Goal: Task Accomplishment & Management: Manage account settings

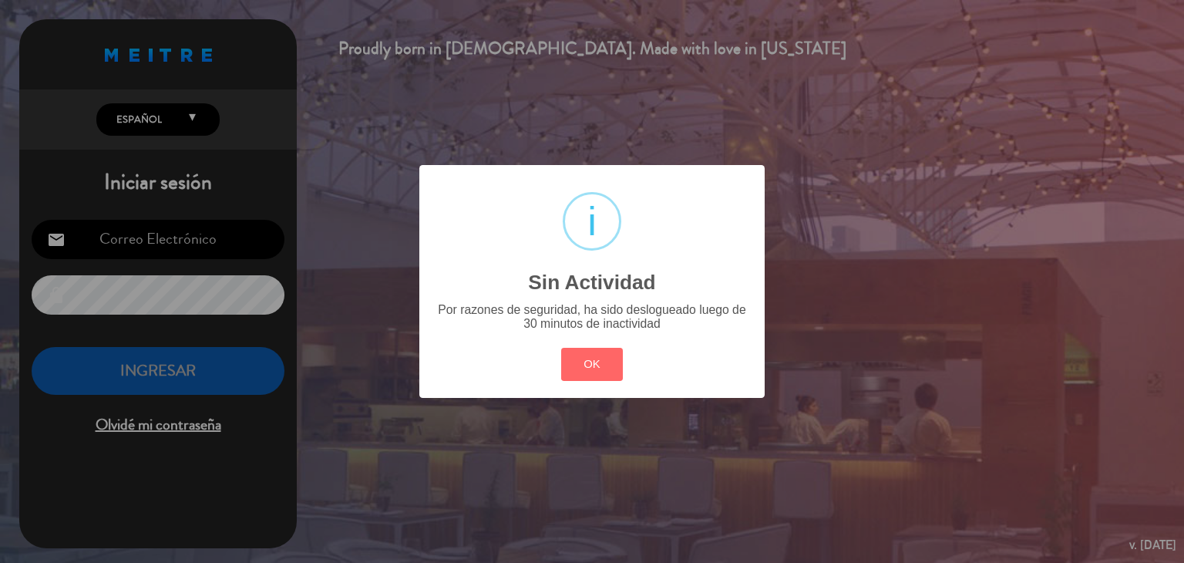
type input "[EMAIL_ADDRESS][DOMAIN_NAME]"
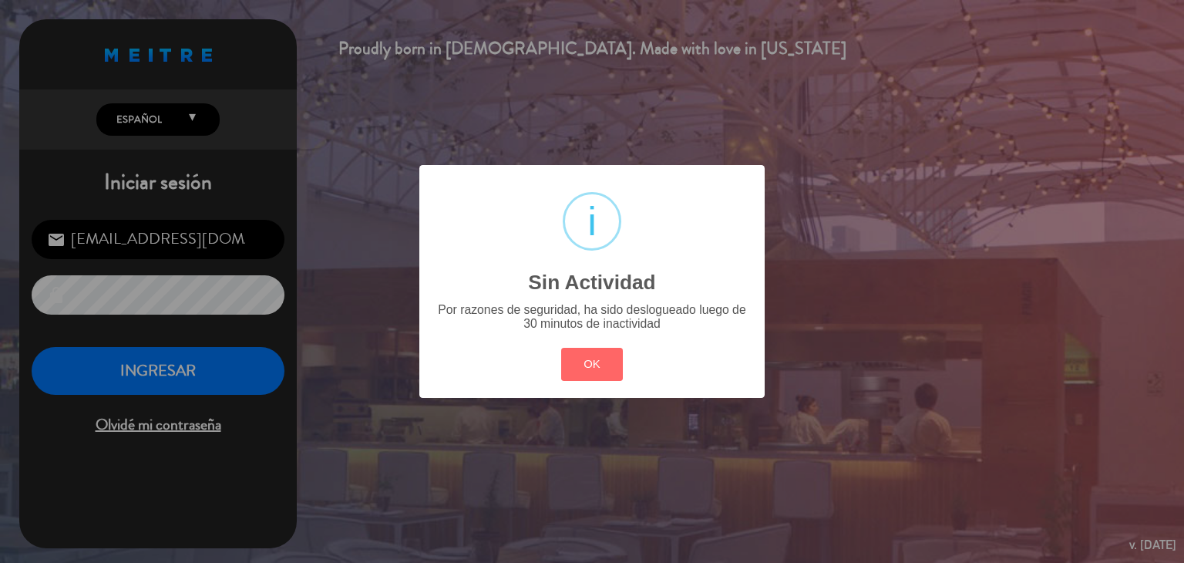
click at [623, 375] on div "OK Cancel" at bounding box center [591, 365] width 69 height 40
click at [625, 375] on div "OK Cancel" at bounding box center [591, 365] width 69 height 40
drag, startPoint x: 577, startPoint y: 368, endPoint x: 533, endPoint y: 375, distance: 45.3
click at [576, 366] on button "OK" at bounding box center [592, 364] width 62 height 33
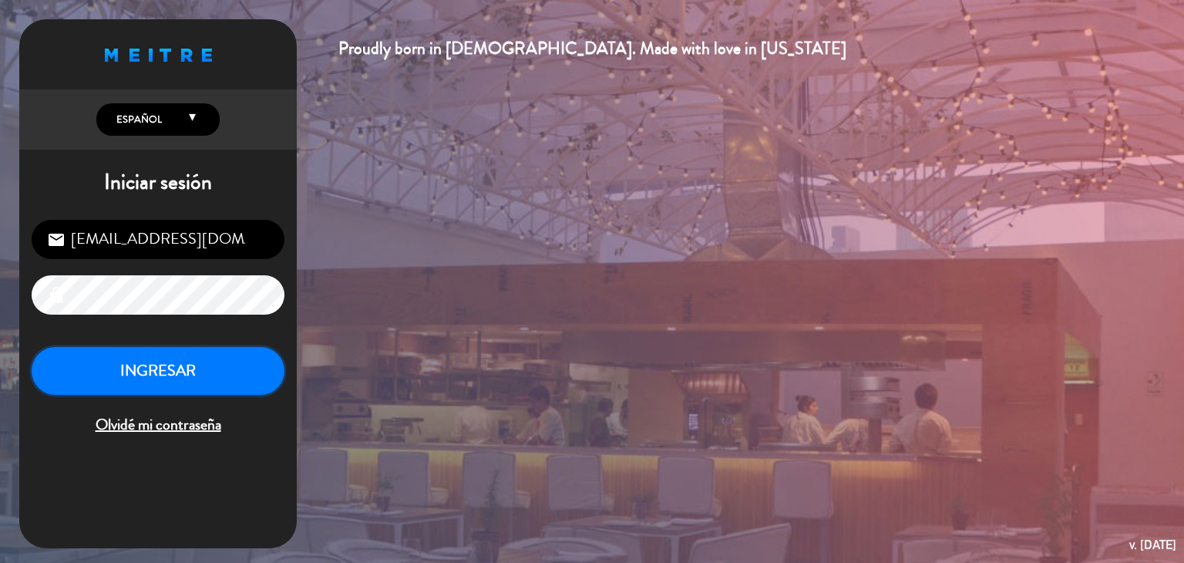
click at [194, 371] on button "INGRESAR" at bounding box center [158, 371] width 253 height 49
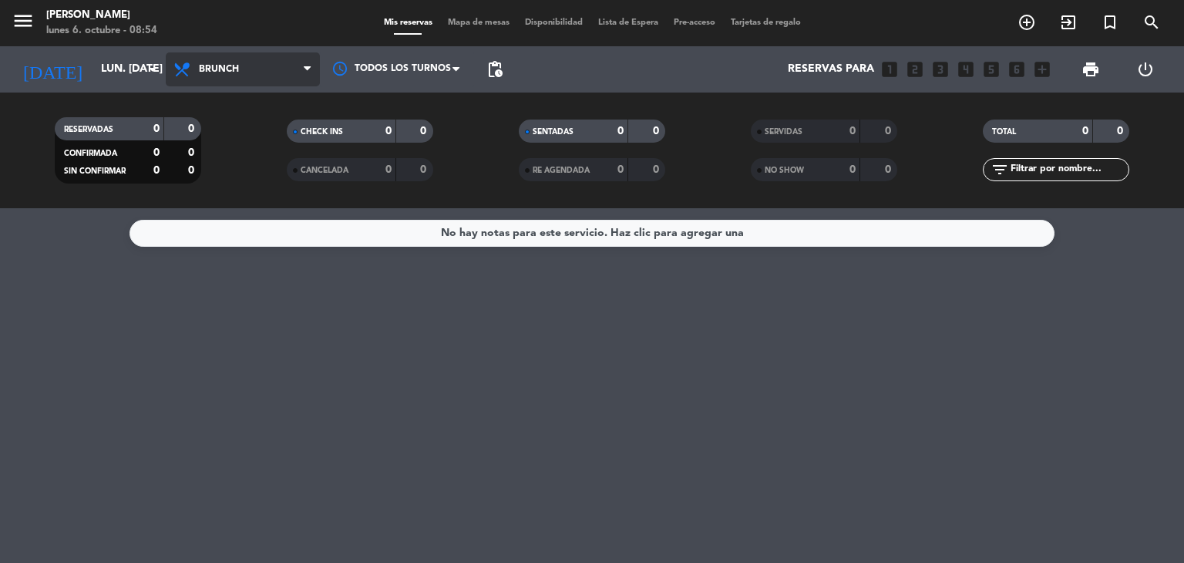
click at [224, 52] on span "Brunch" at bounding box center [243, 69] width 154 height 34
drag, startPoint x: 212, startPoint y: 205, endPoint x: 213, endPoint y: 194, distance: 10.8
click at [216, 207] on div "menu [PERSON_NAME] lunes 6. octubre - 08:54 Mis reservas Mapa de mesas Disponib…" at bounding box center [592, 104] width 1184 height 208
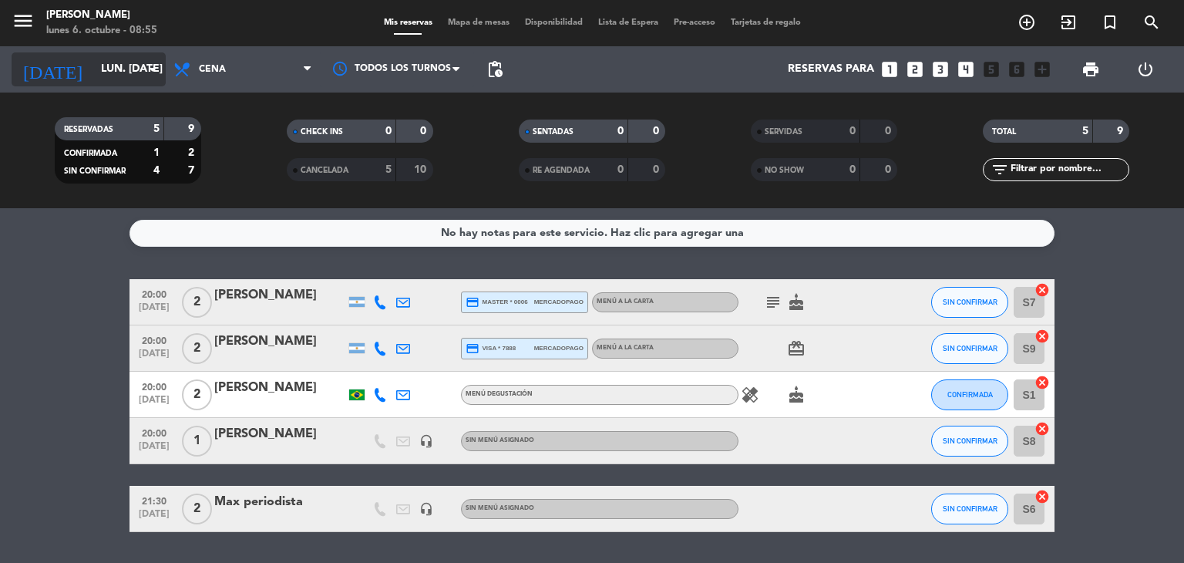
click at [140, 69] on input "lun. [DATE]" at bounding box center [166, 70] width 146 height 28
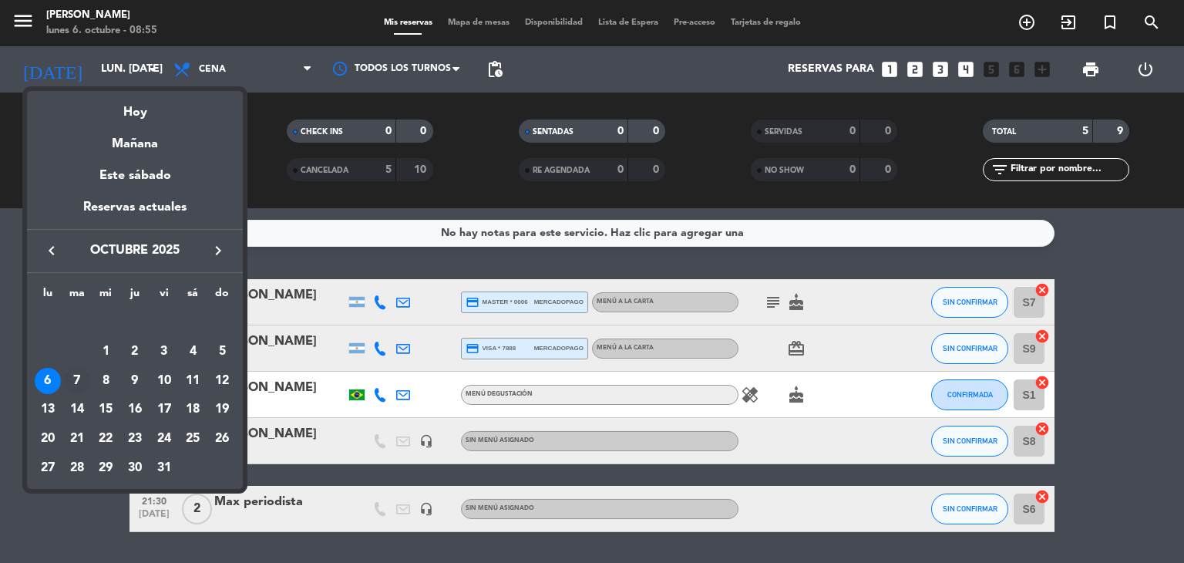
click at [70, 374] on div "7" at bounding box center [77, 381] width 26 height 26
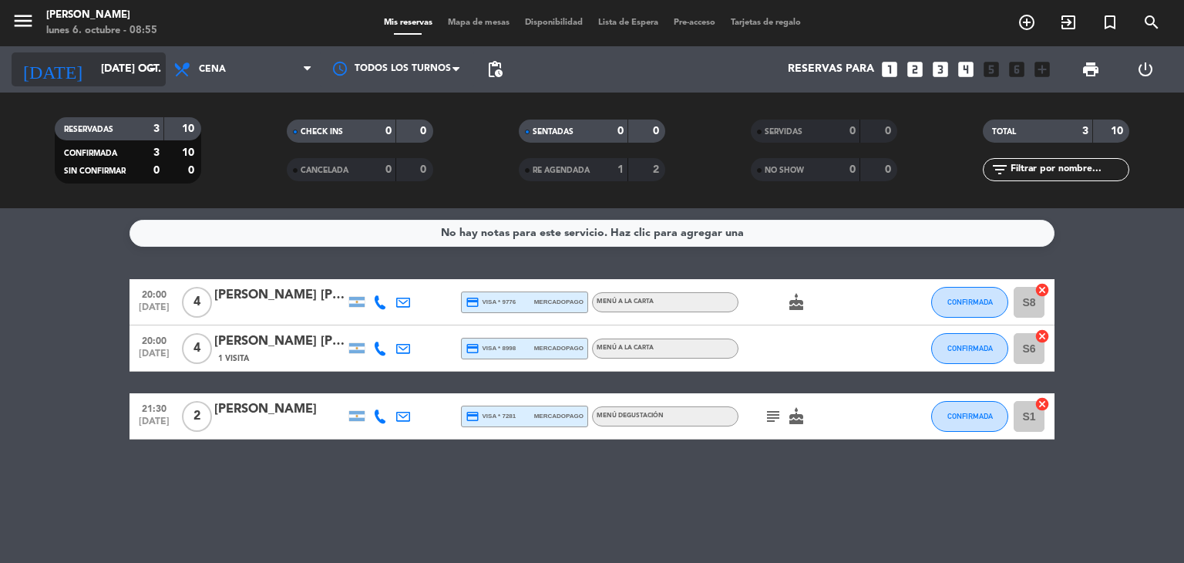
click at [150, 58] on input "[DATE] oct." at bounding box center [166, 70] width 146 height 28
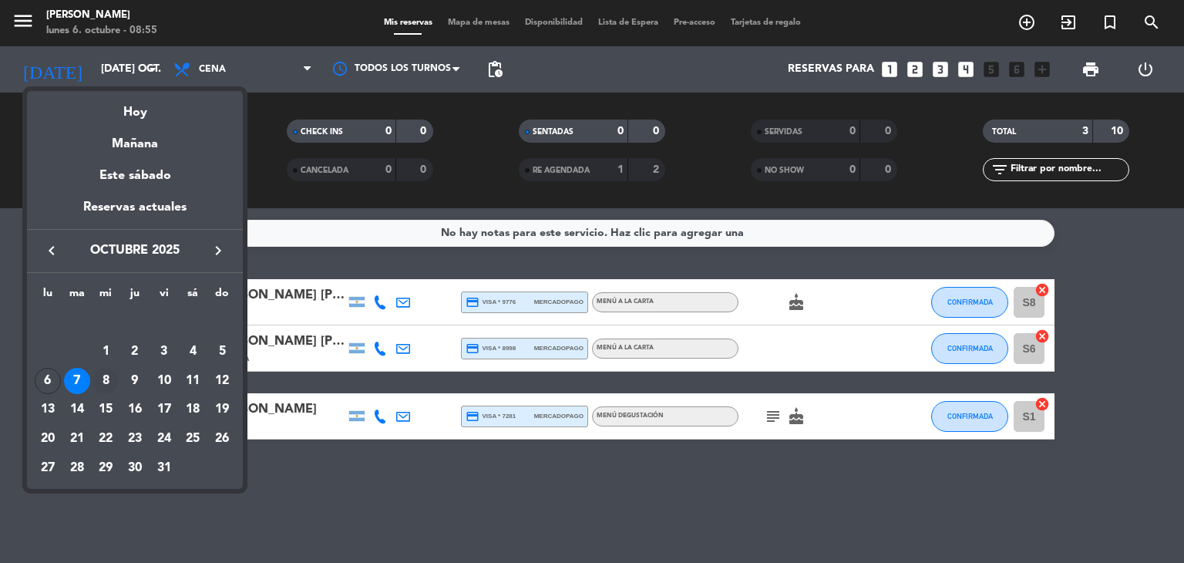
click at [98, 380] on div "8" at bounding box center [106, 381] width 26 height 26
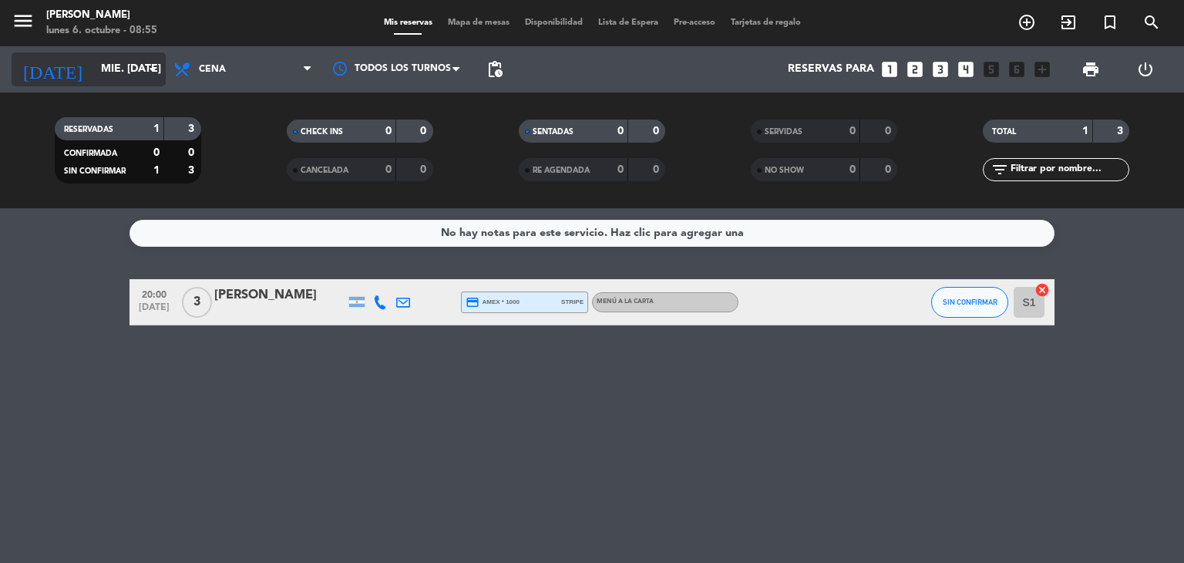
click at [163, 61] on input "mié. [DATE]" at bounding box center [166, 70] width 146 height 28
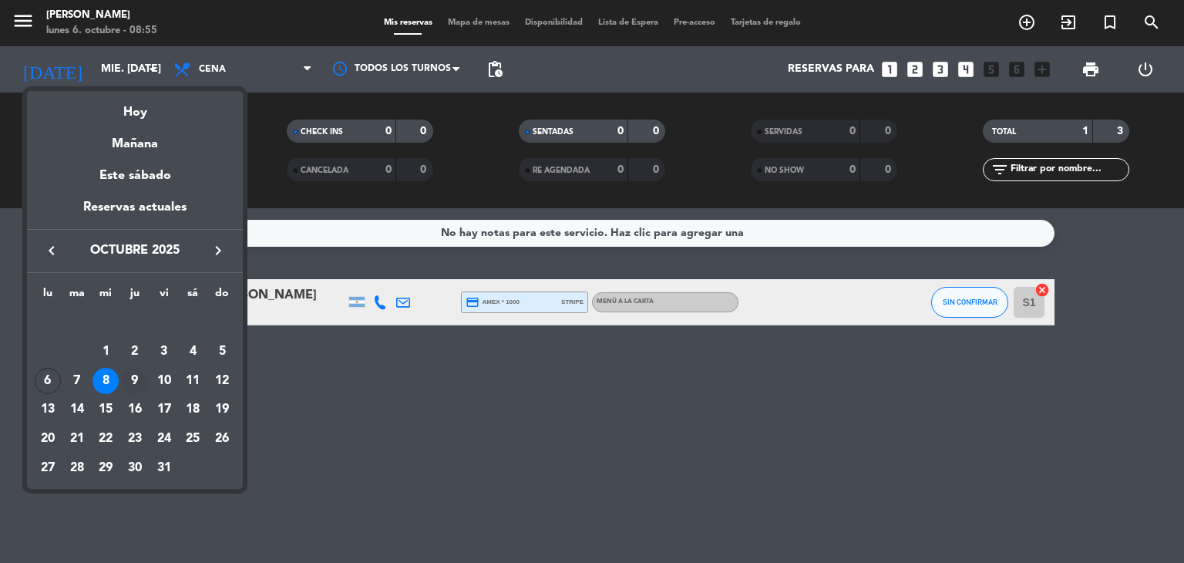
click at [130, 377] on div "9" at bounding box center [135, 381] width 26 height 26
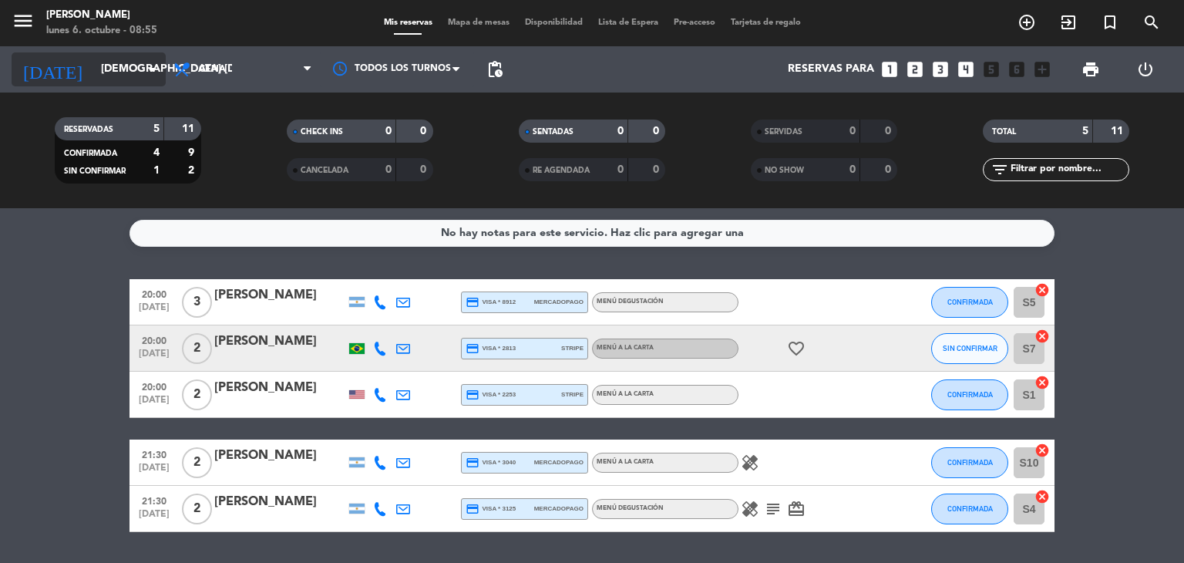
click at [138, 73] on input "[DEMOGRAPHIC_DATA] [DATE]" at bounding box center [166, 70] width 146 height 28
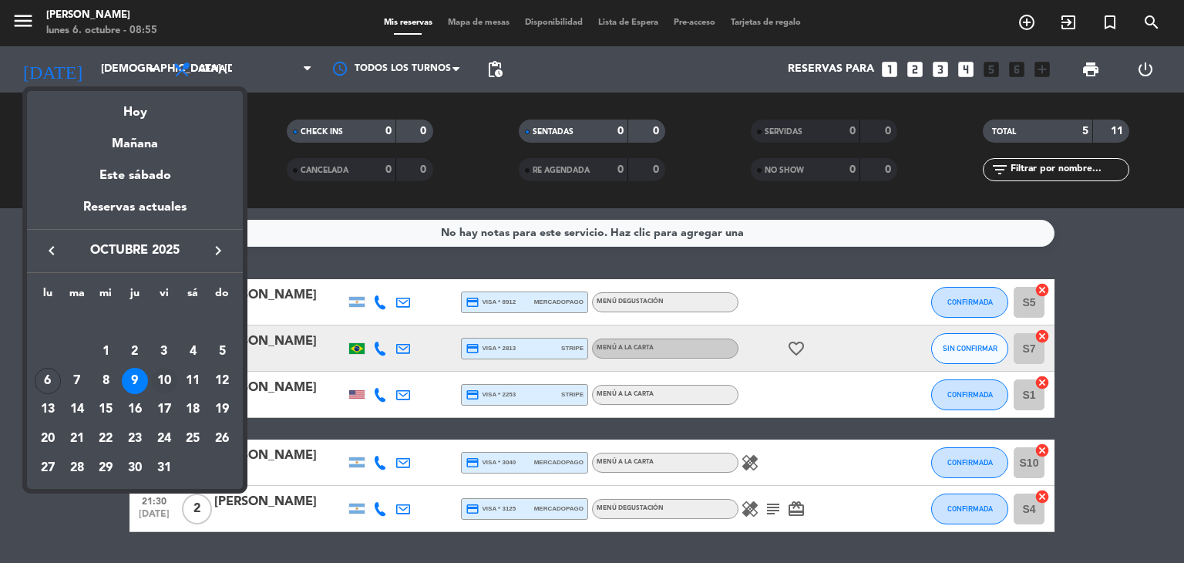
click at [163, 378] on div "10" at bounding box center [164, 381] width 26 height 26
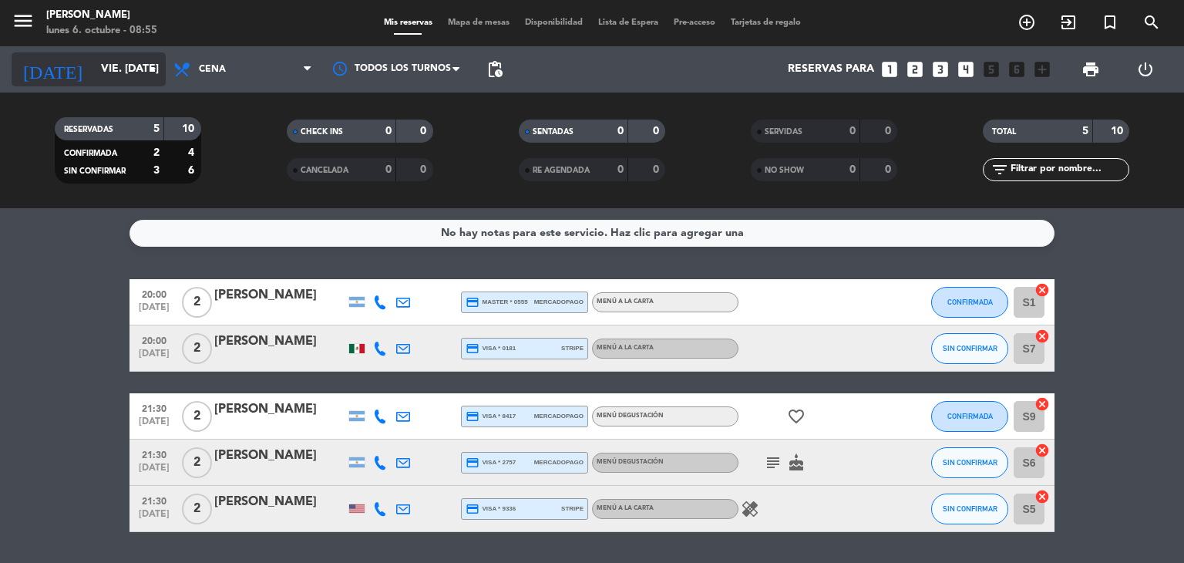
click at [99, 67] on input "vie. [DATE]" at bounding box center [166, 70] width 146 height 28
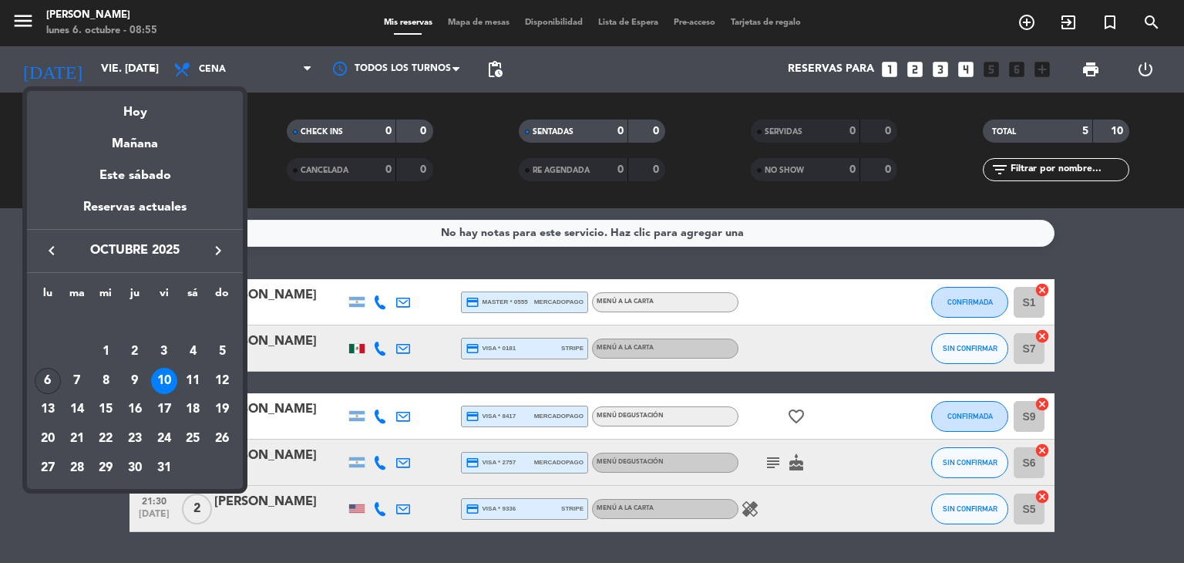
click at [57, 381] on div "6" at bounding box center [48, 381] width 26 height 26
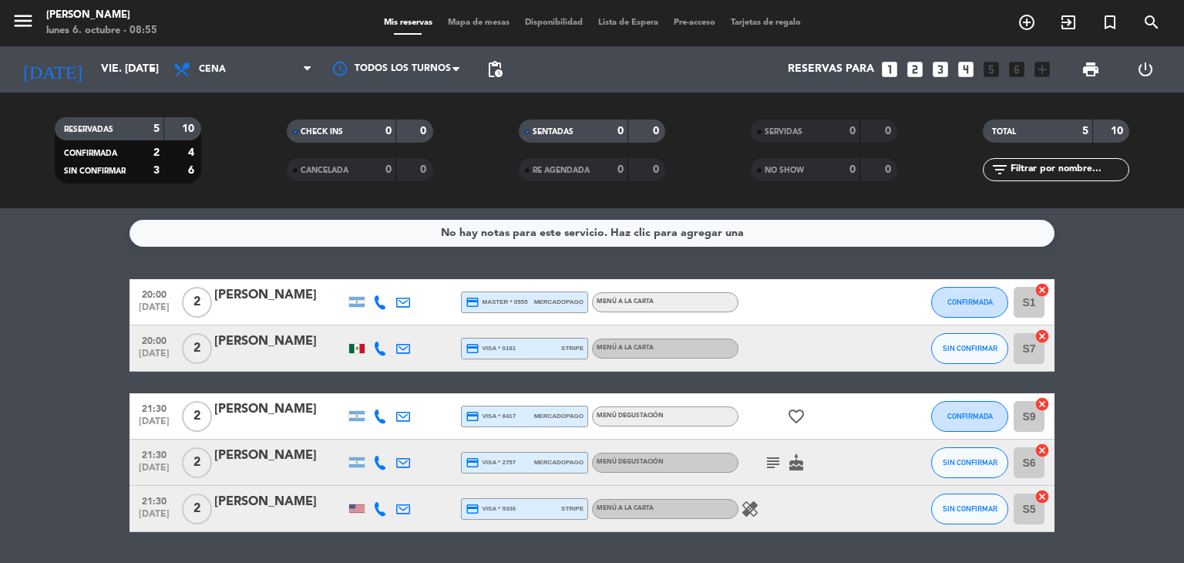
type input "lun. [DATE]"
